Goal: Task Accomplishment & Management: Manage account settings

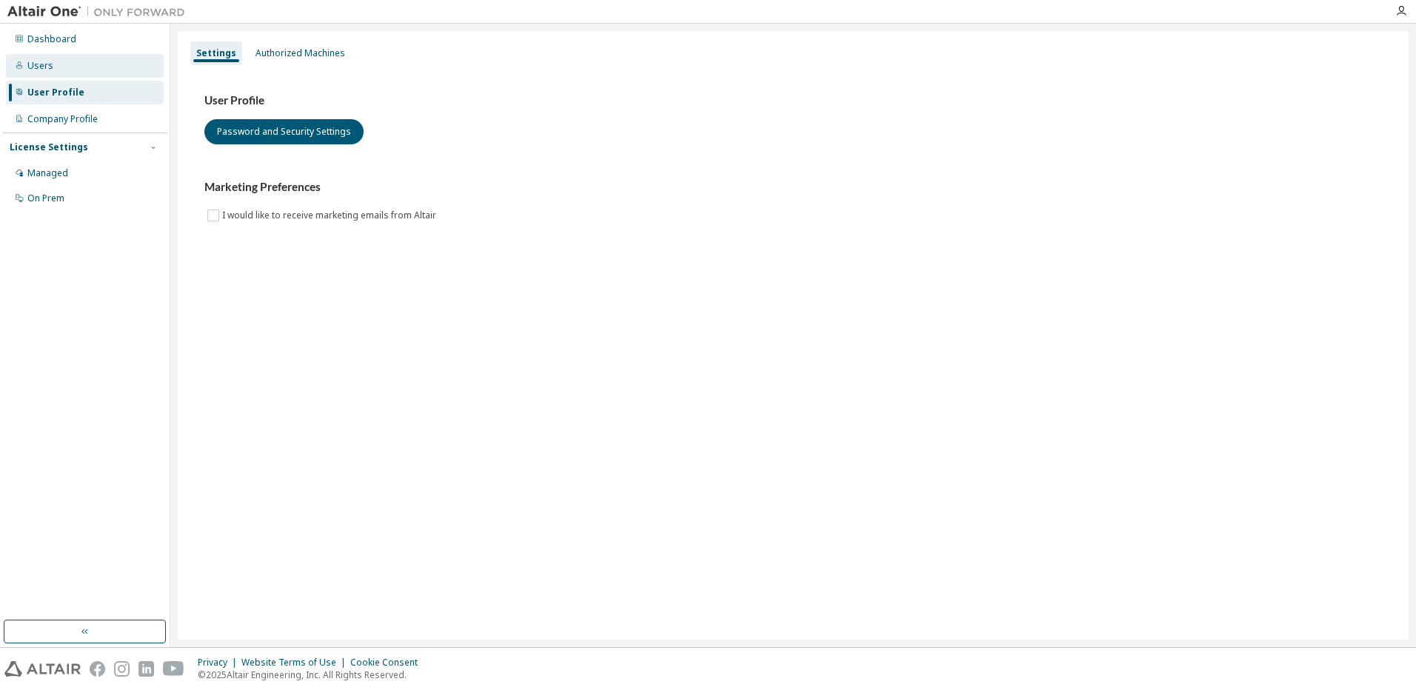
click at [46, 70] on div "Users" at bounding box center [40, 66] width 26 height 12
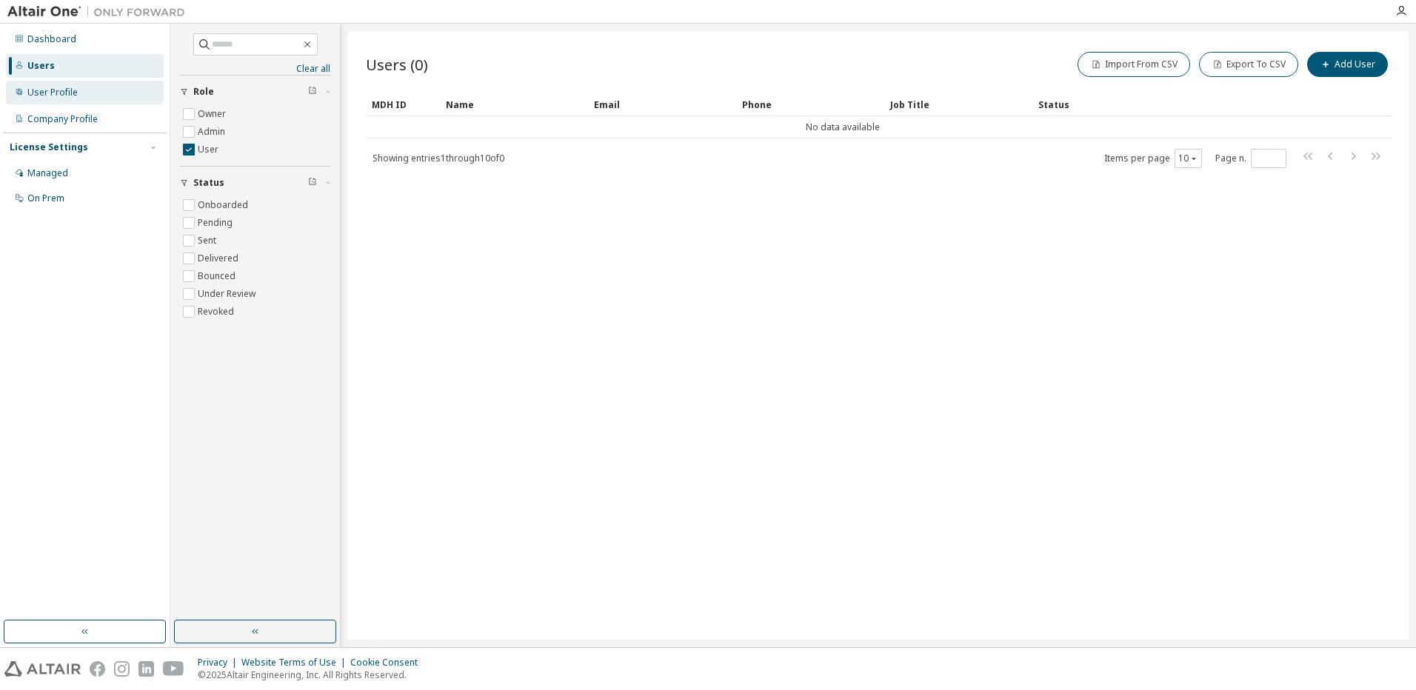
click at [47, 88] on div "User Profile" at bounding box center [52, 93] width 50 height 12
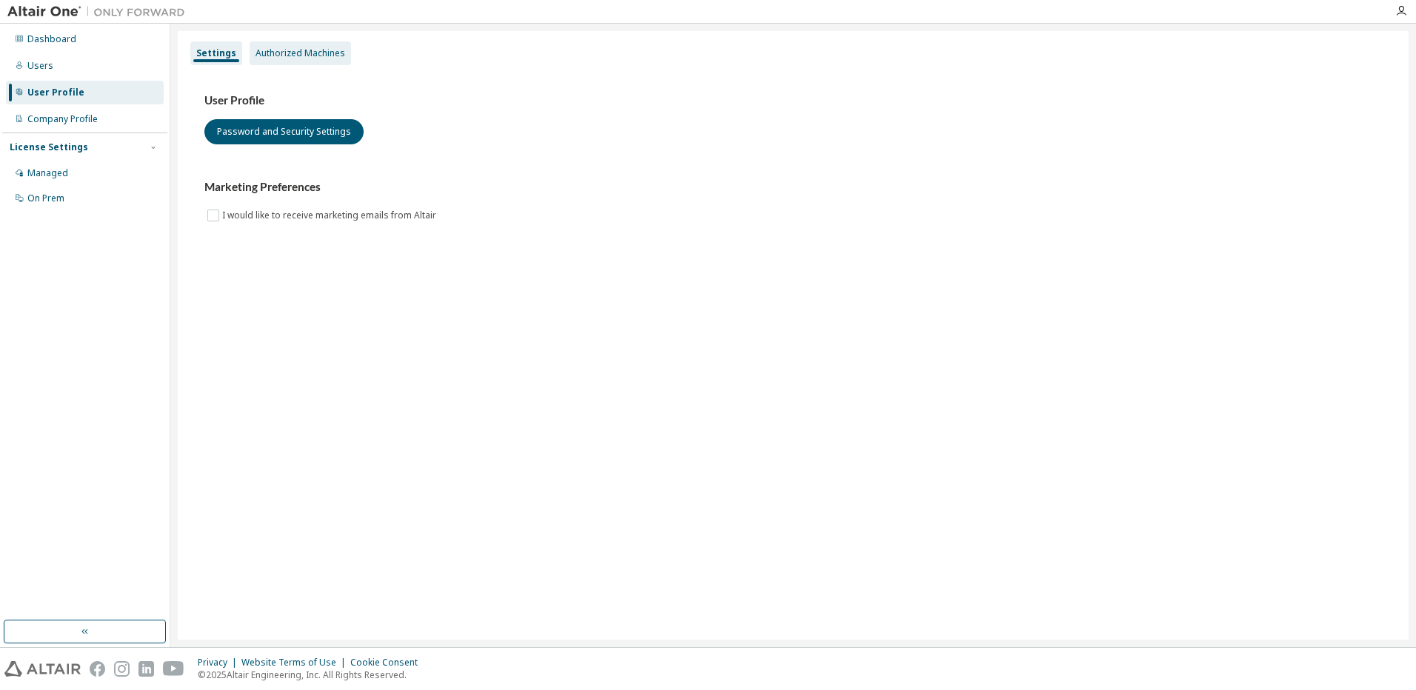
click at [314, 56] on div "Authorized Machines" at bounding box center [301, 53] width 90 height 12
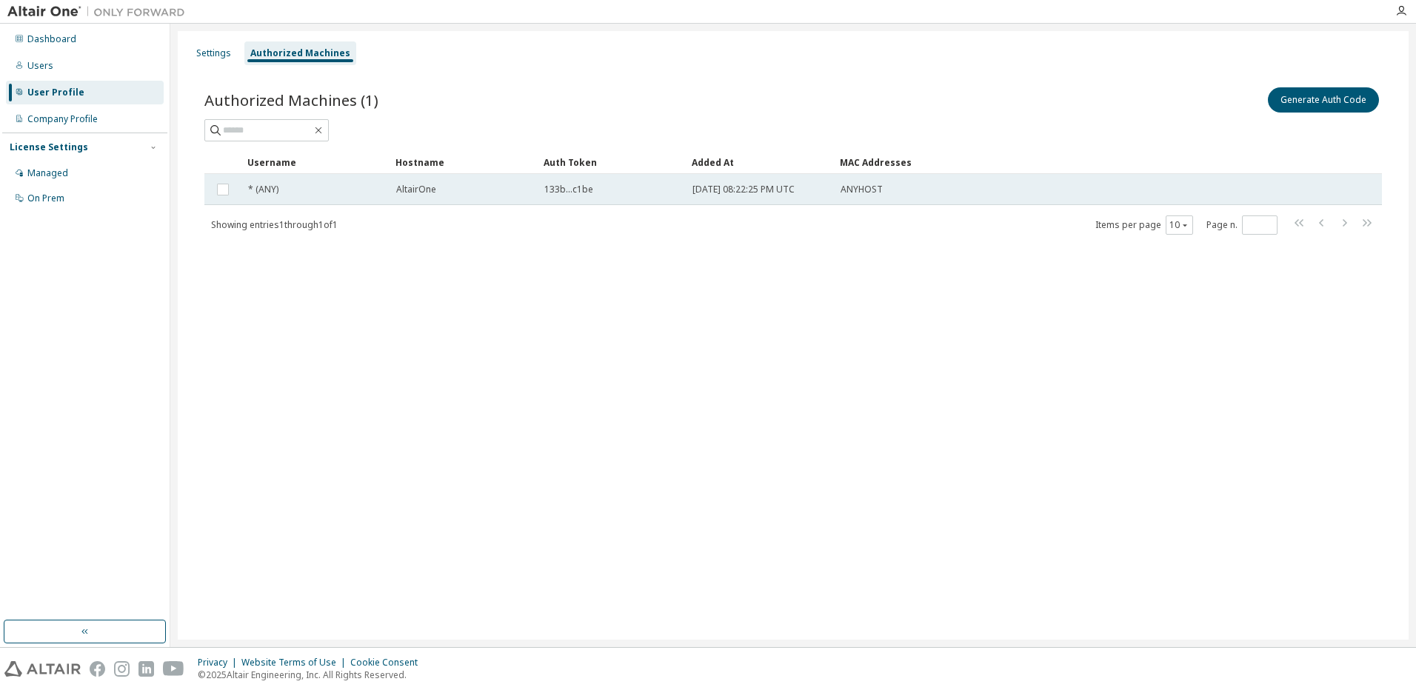
click at [490, 193] on div "AltairOne" at bounding box center [463, 190] width 135 height 12
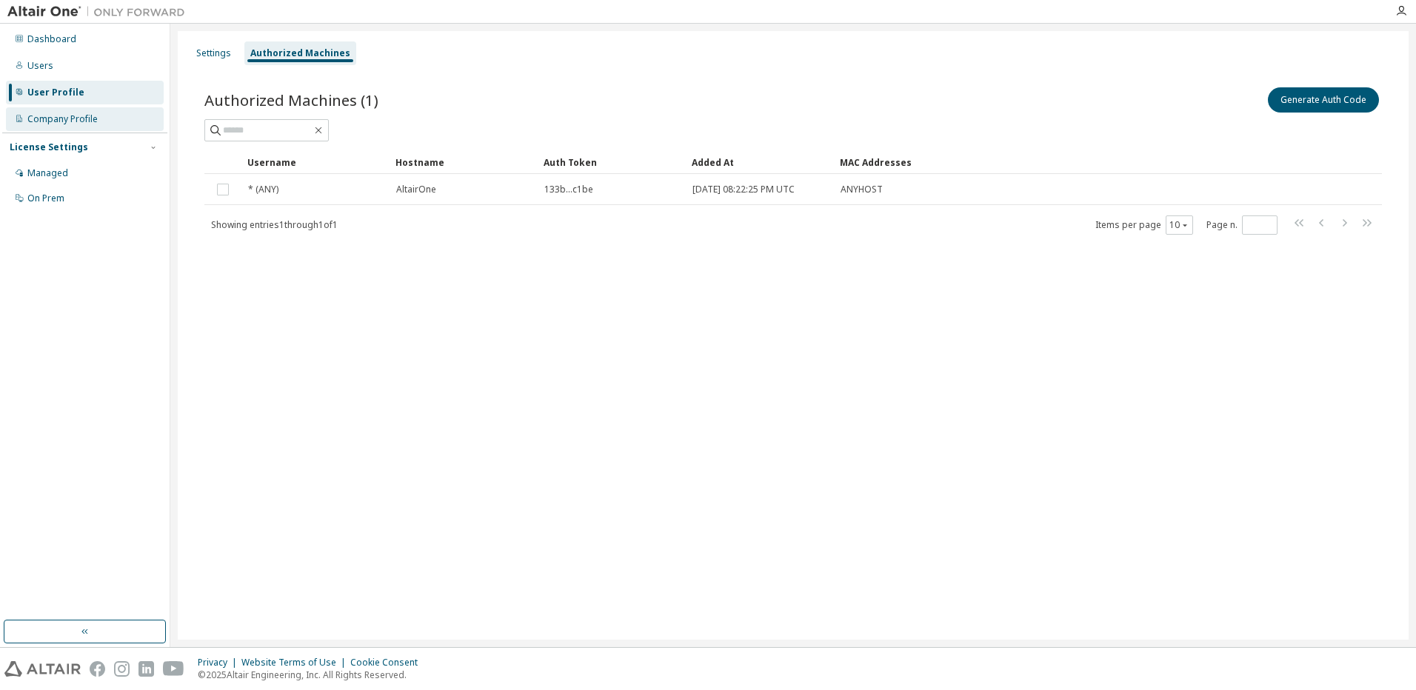
click at [86, 123] on div "Company Profile" at bounding box center [62, 119] width 70 height 12
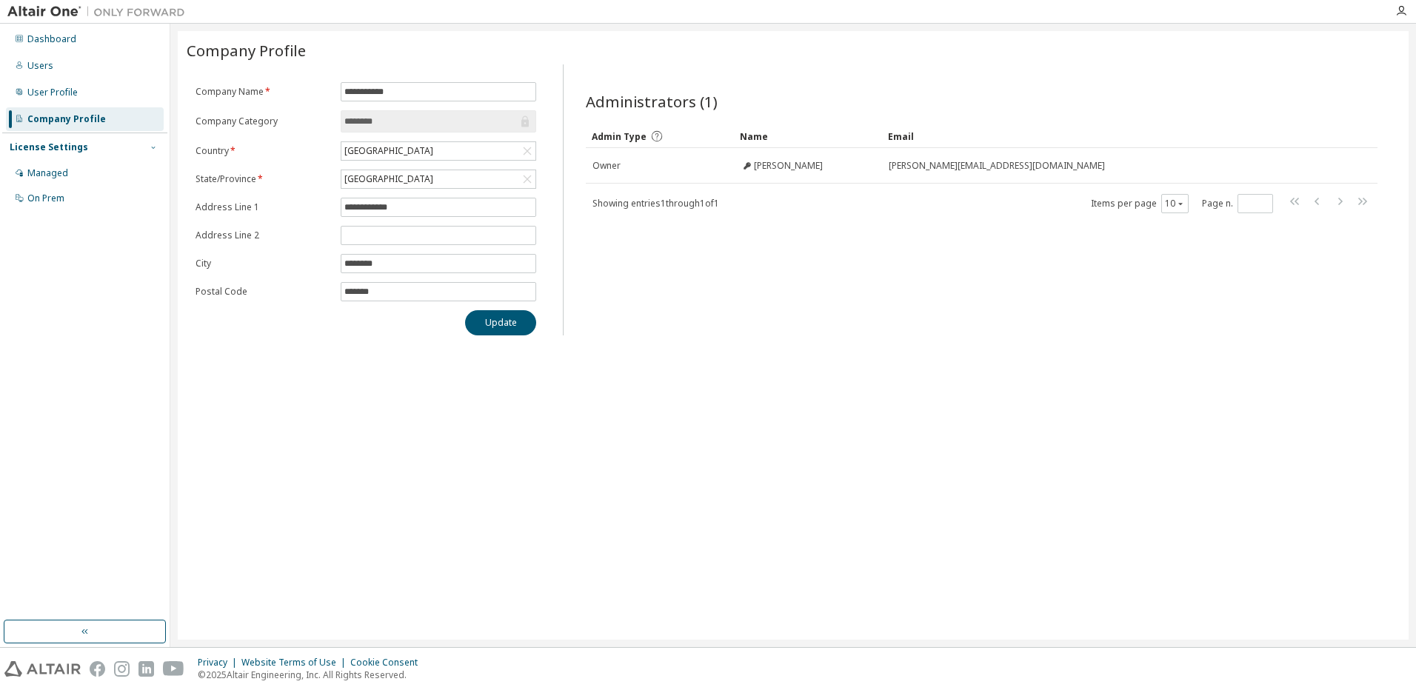
click at [155, 149] on icon "button" at bounding box center [153, 147] width 9 height 9
click at [153, 147] on icon "button" at bounding box center [153, 147] width 9 height 9
click at [58, 151] on div "License Settings" at bounding box center [49, 147] width 79 height 12
click at [51, 181] on div "Managed" at bounding box center [85, 173] width 158 height 24
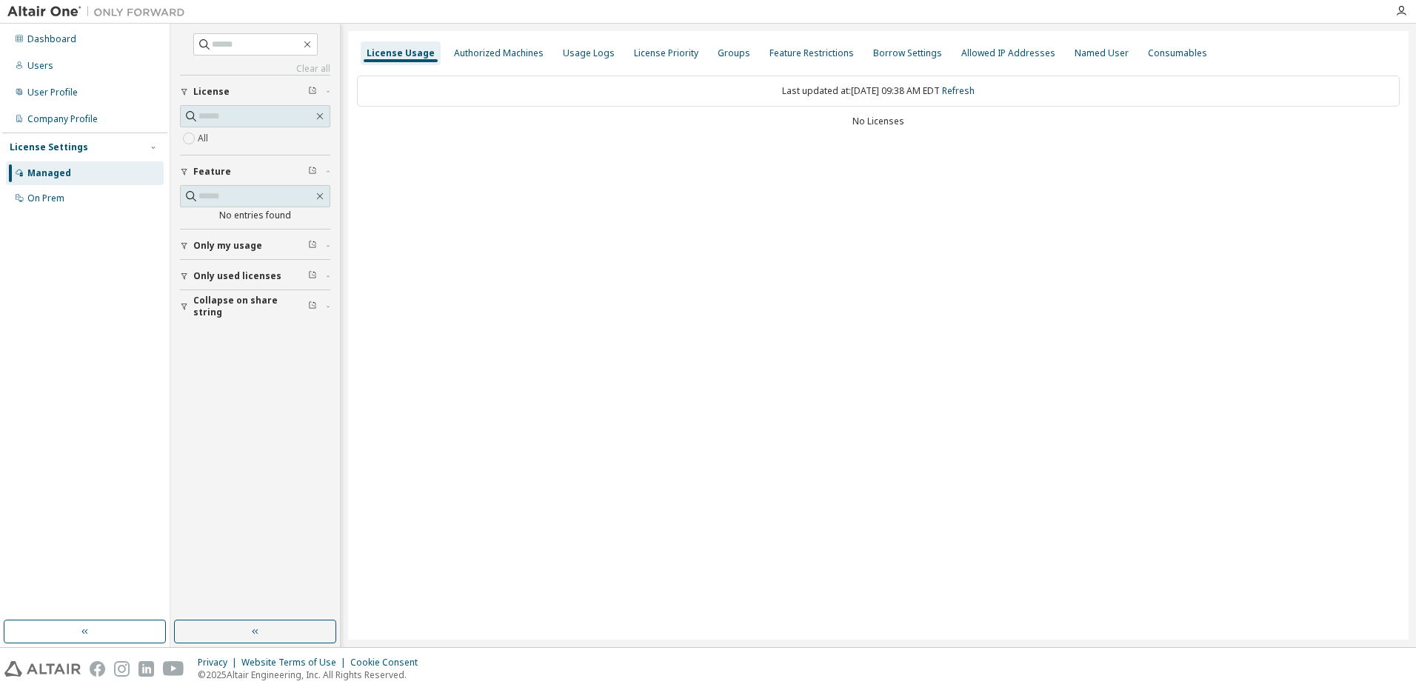
click at [238, 248] on span "Only my usage" at bounding box center [227, 246] width 69 height 12
click at [59, 201] on div "On Prem" at bounding box center [45, 199] width 37 height 12
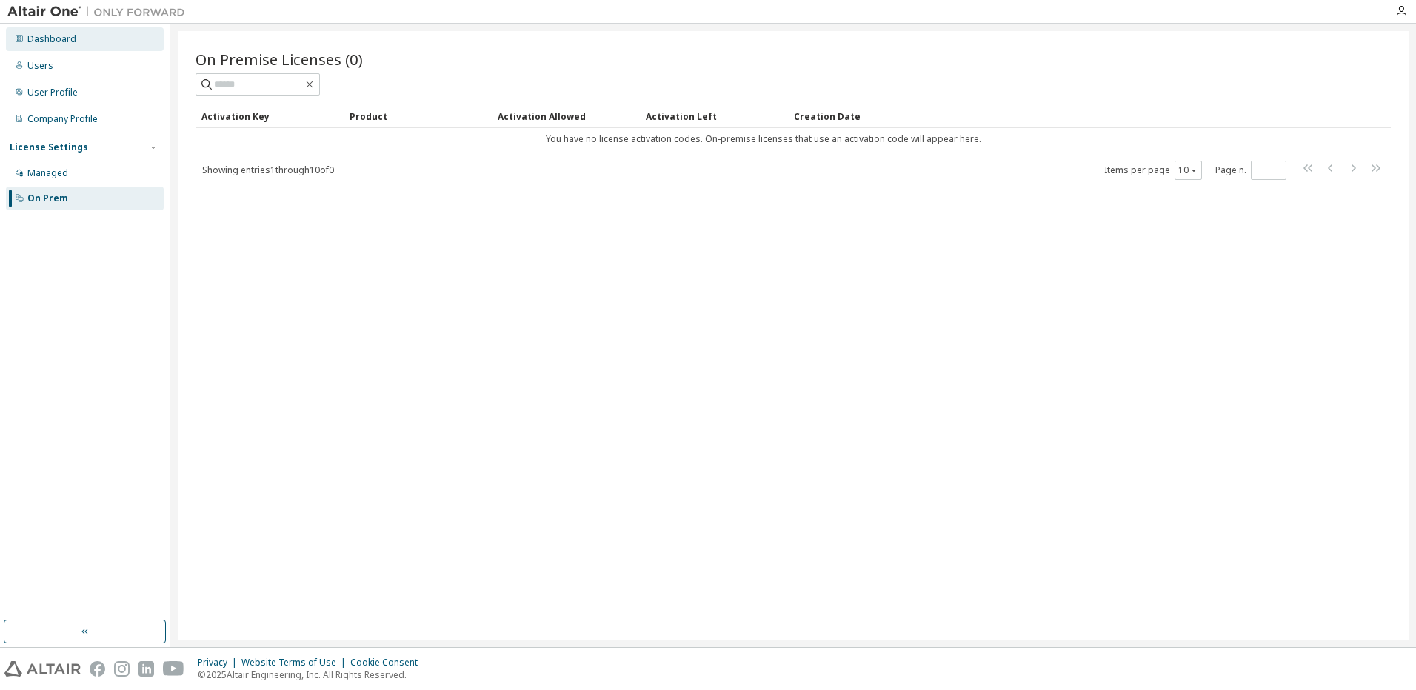
click at [62, 36] on div "Dashboard" at bounding box center [51, 39] width 49 height 12
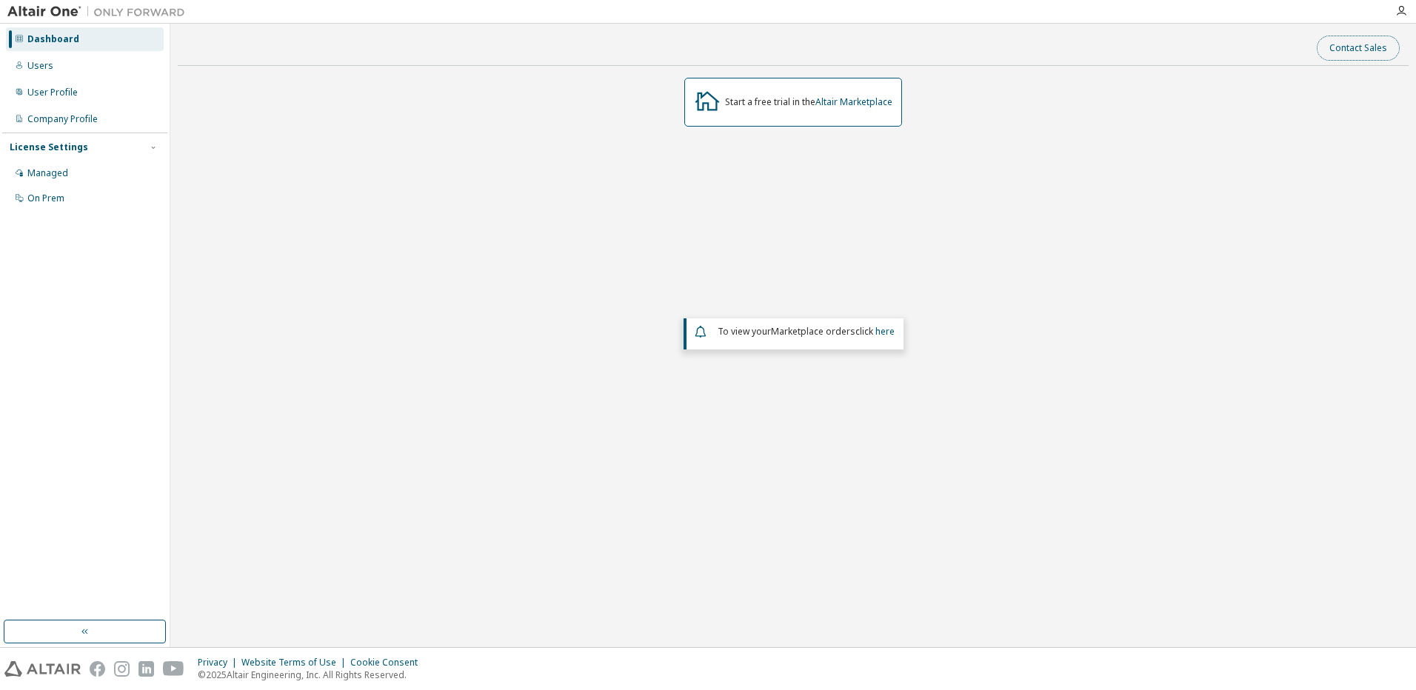
click at [1368, 47] on button "Contact Sales" at bounding box center [1358, 48] width 83 height 25
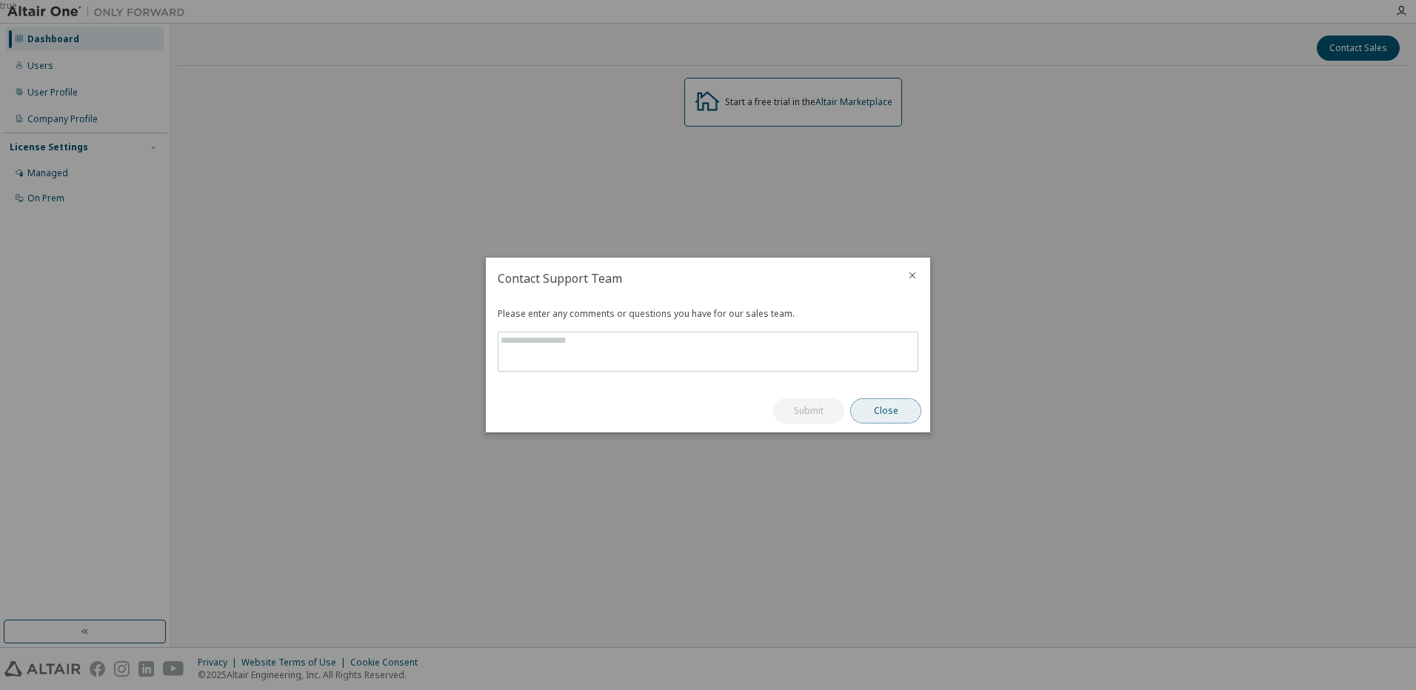
click at [872, 406] on button "Close" at bounding box center [885, 411] width 71 height 25
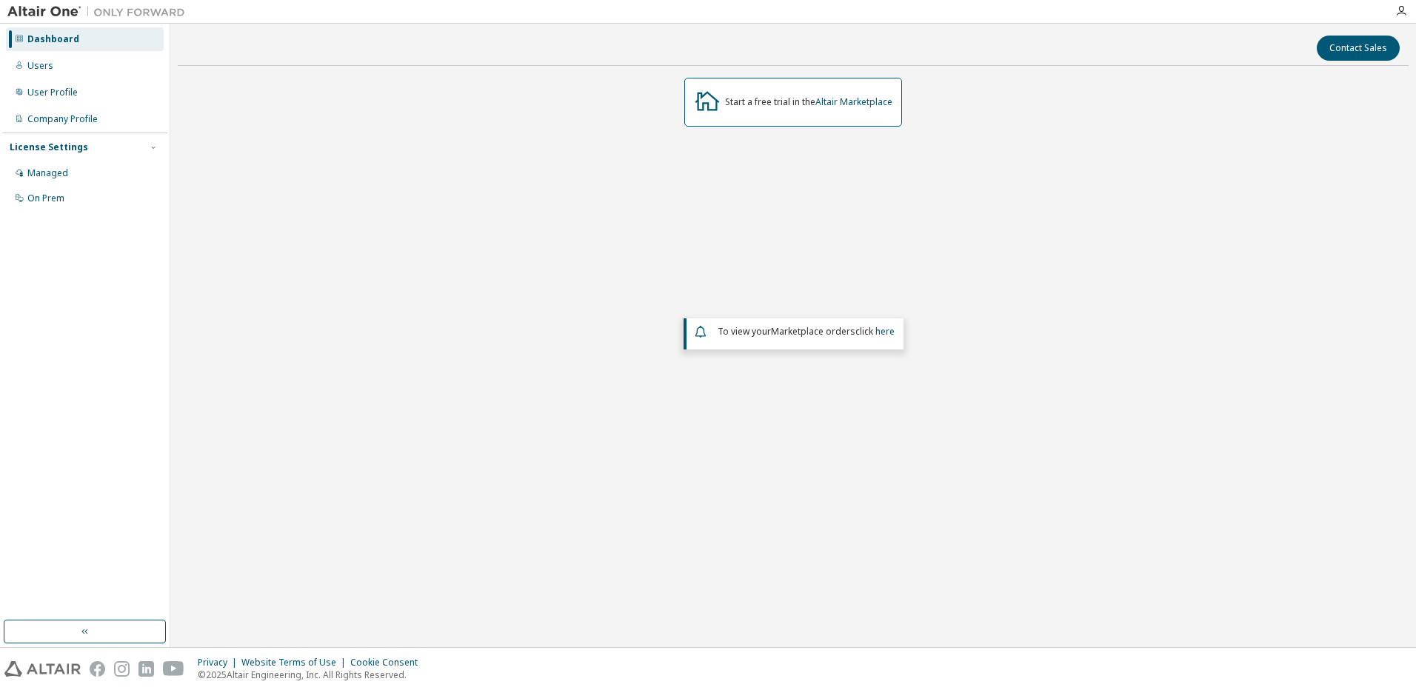
click at [51, 39] on div "Dashboard" at bounding box center [53, 39] width 52 height 12
click at [41, 70] on div "Users" at bounding box center [40, 66] width 26 height 12
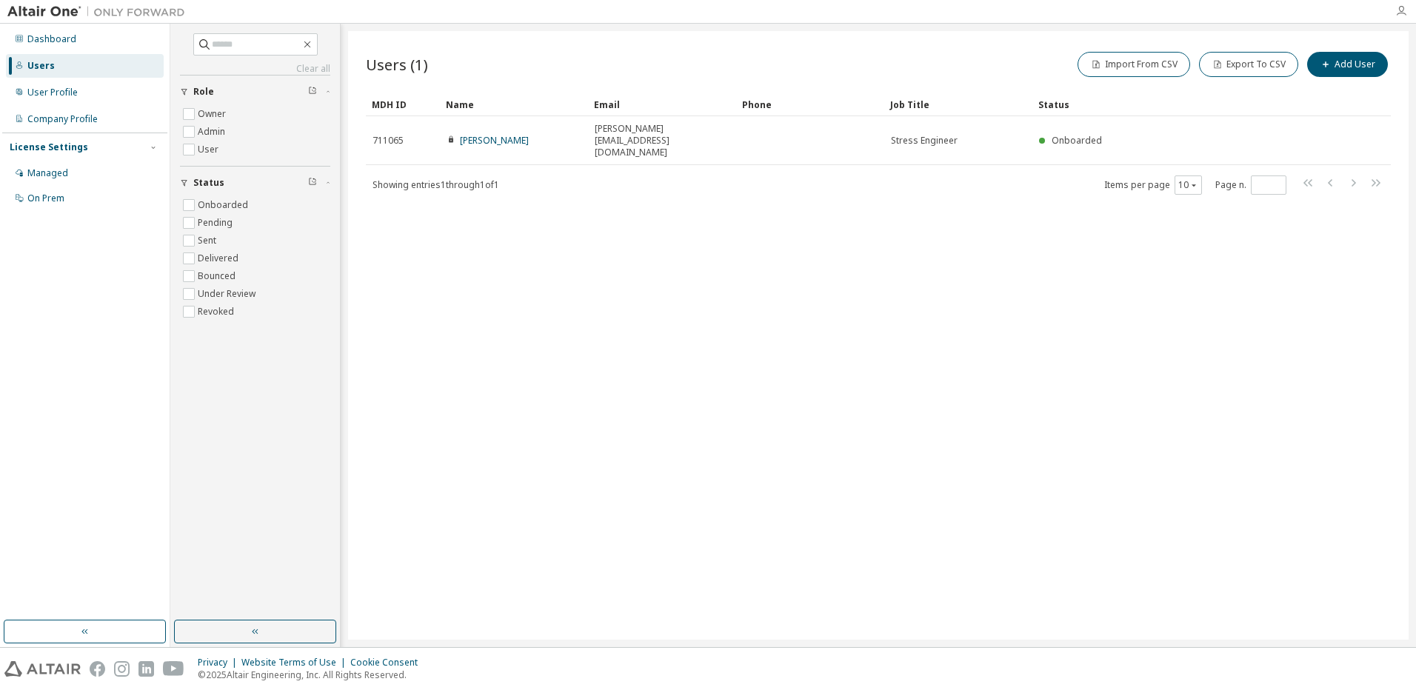
click at [1400, 10] on icon "button" at bounding box center [1402, 11] width 12 height 12
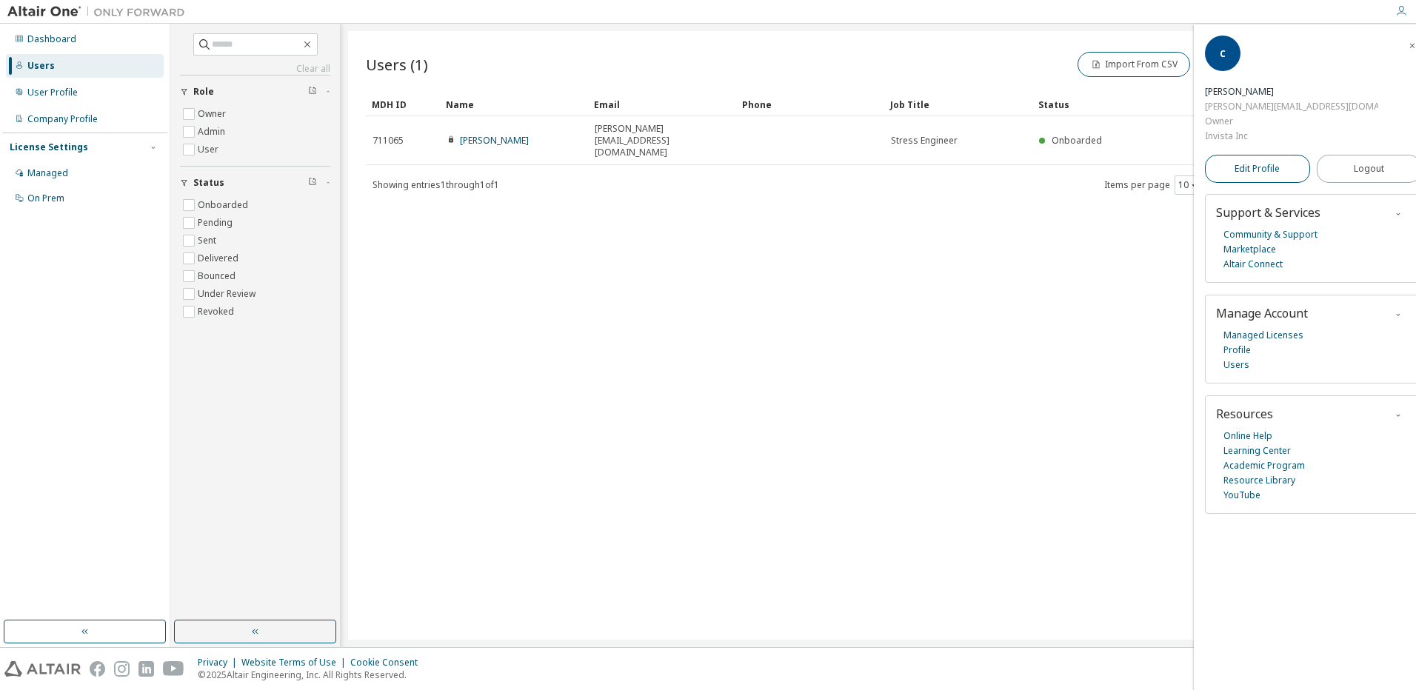
click at [1246, 163] on span "Edit Profile" at bounding box center [1257, 169] width 45 height 12
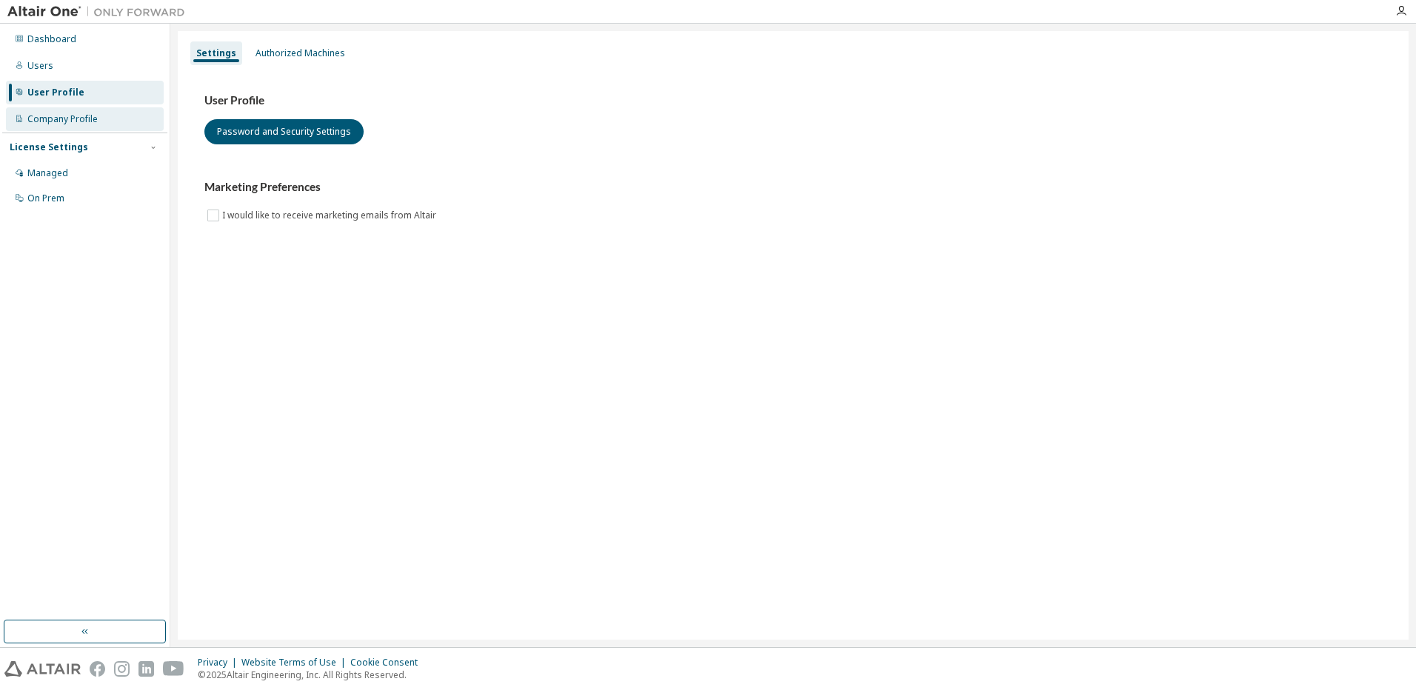
click at [67, 119] on div "Company Profile" at bounding box center [62, 119] width 70 height 12
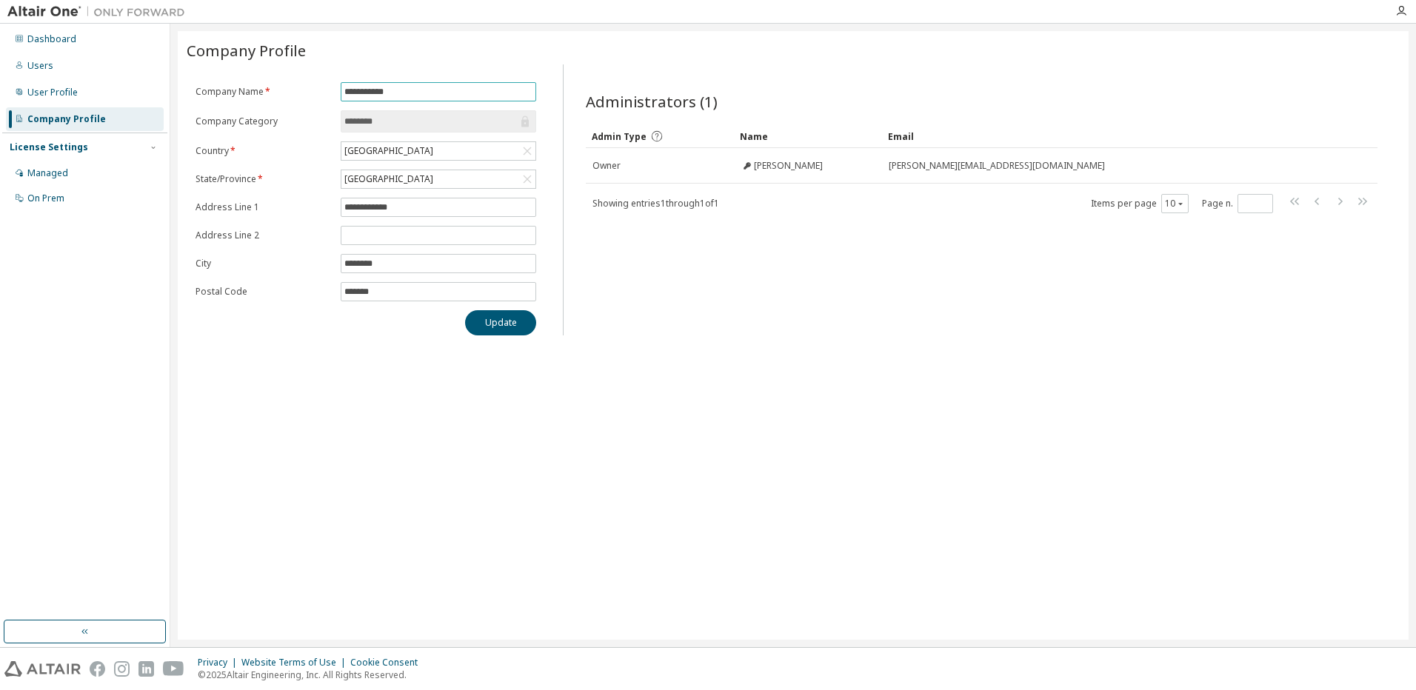
drag, startPoint x: 396, startPoint y: 90, endPoint x: 297, endPoint y: 81, distance: 99.6
click at [297, 81] on div "**********" at bounding box center [366, 199] width 359 height 271
click at [360, 344] on div "**********" at bounding box center [793, 335] width 1231 height 609
click at [357, 92] on input "text" at bounding box center [438, 92] width 188 height 12
click at [365, 147] on div "[GEOGRAPHIC_DATA]" at bounding box center [388, 151] width 93 height 16
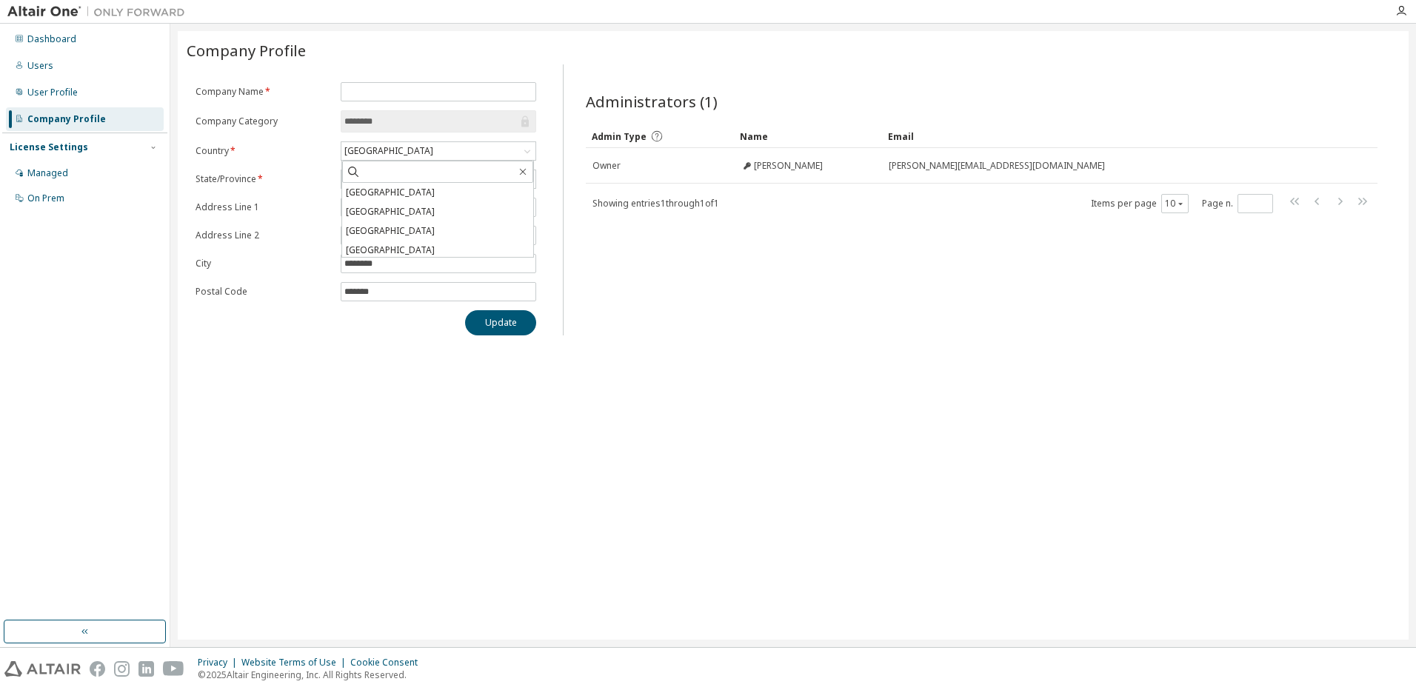
click at [307, 204] on label "Address Line 1" at bounding box center [264, 207] width 136 height 12
drag, startPoint x: 406, startPoint y: 211, endPoint x: 303, endPoint y: 205, distance: 103.1
click at [303, 205] on form "**********" at bounding box center [366, 191] width 341 height 219
click at [299, 377] on div "Company Profile Clear Load Save Save As Field Operator Value Select filter Sele…" at bounding box center [793, 335] width 1231 height 609
click at [497, 327] on button "Update" at bounding box center [500, 322] width 71 height 25
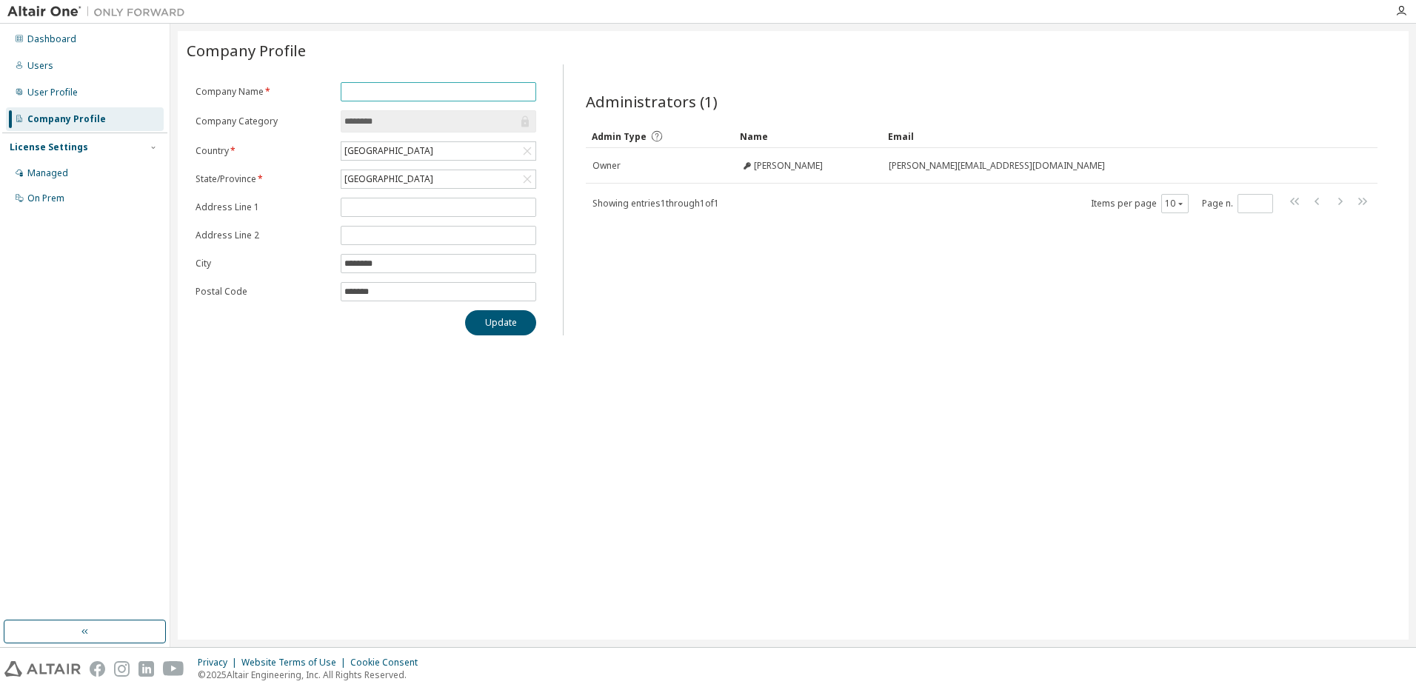
click at [351, 88] on input "text" at bounding box center [438, 92] width 188 height 12
click at [44, 61] on div "Users" at bounding box center [40, 66] width 26 height 12
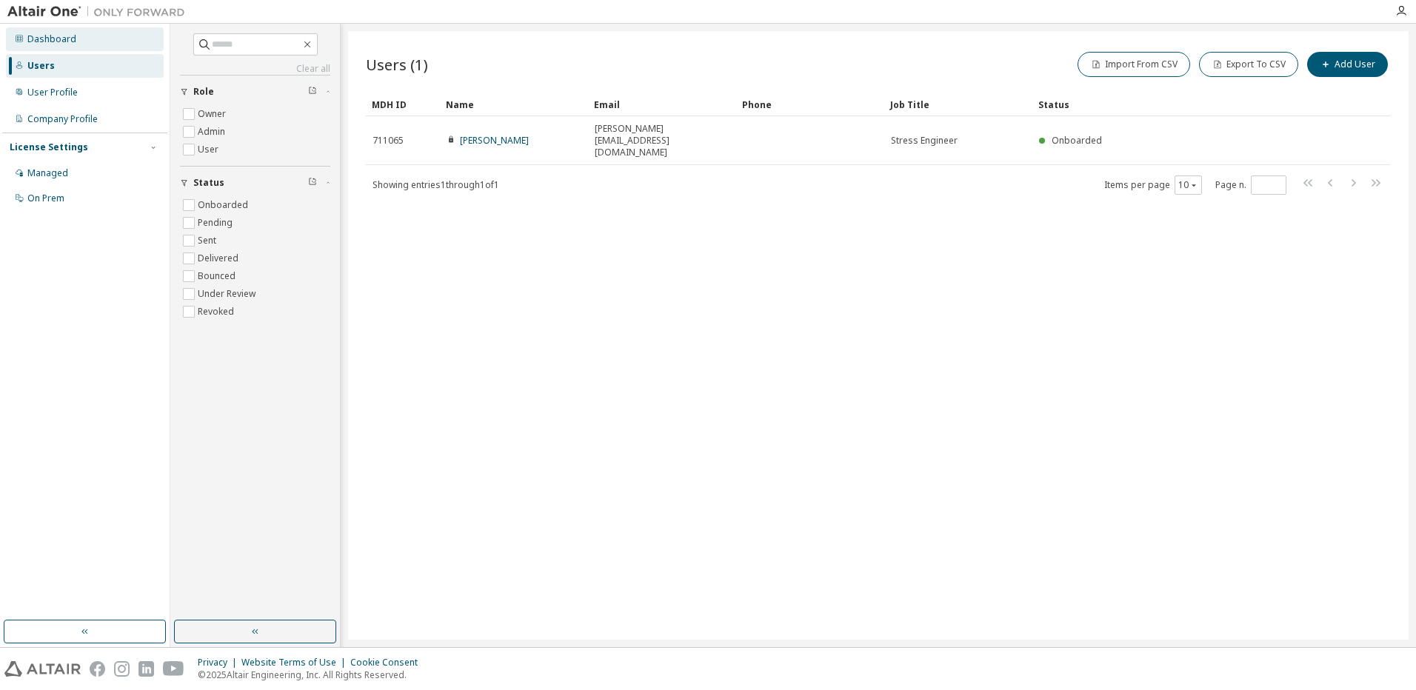
click at [55, 41] on div "Dashboard" at bounding box center [51, 39] width 49 height 12
